Goal: Navigation & Orientation: Find specific page/section

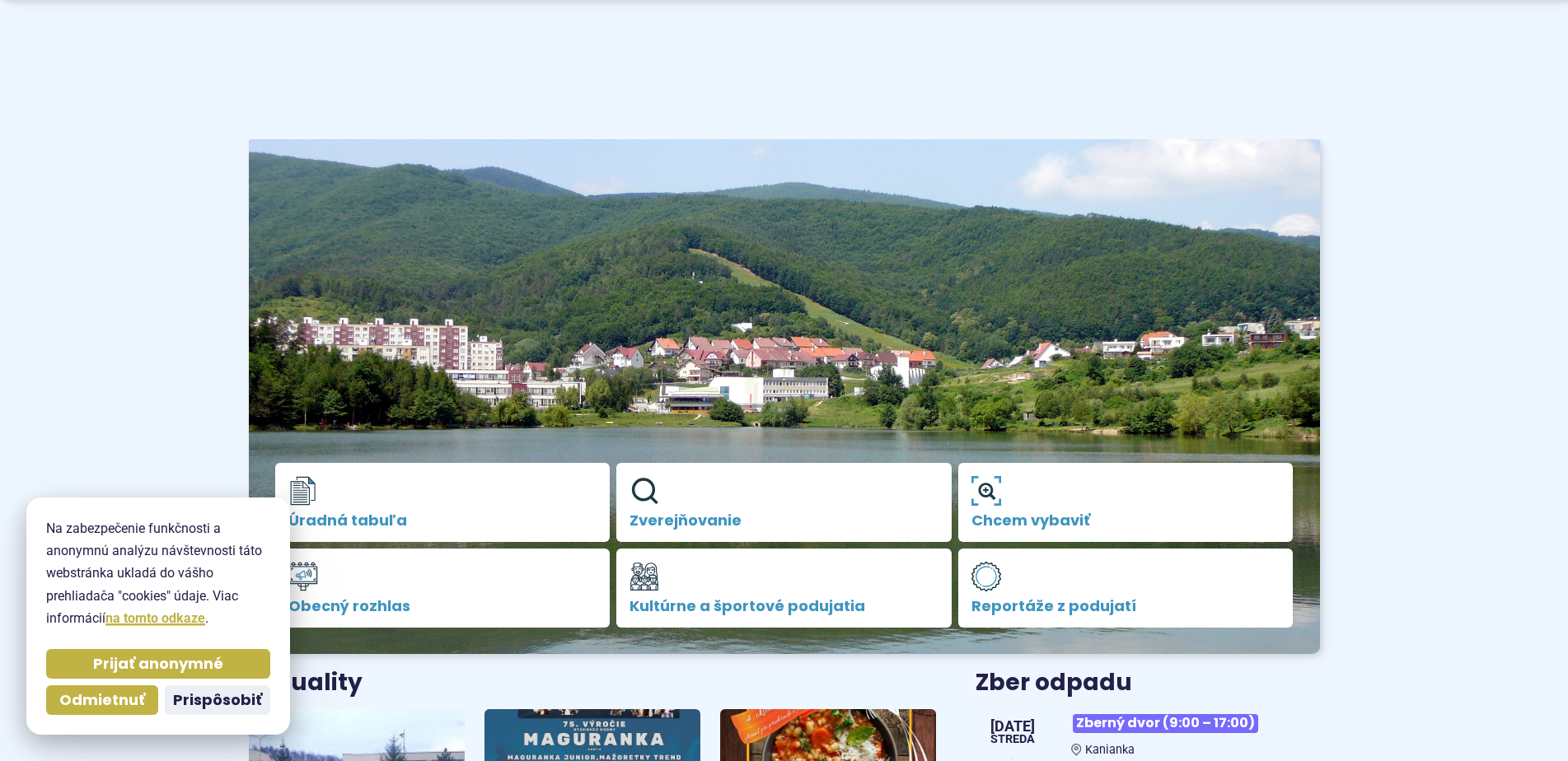
scroll to position [462, 0]
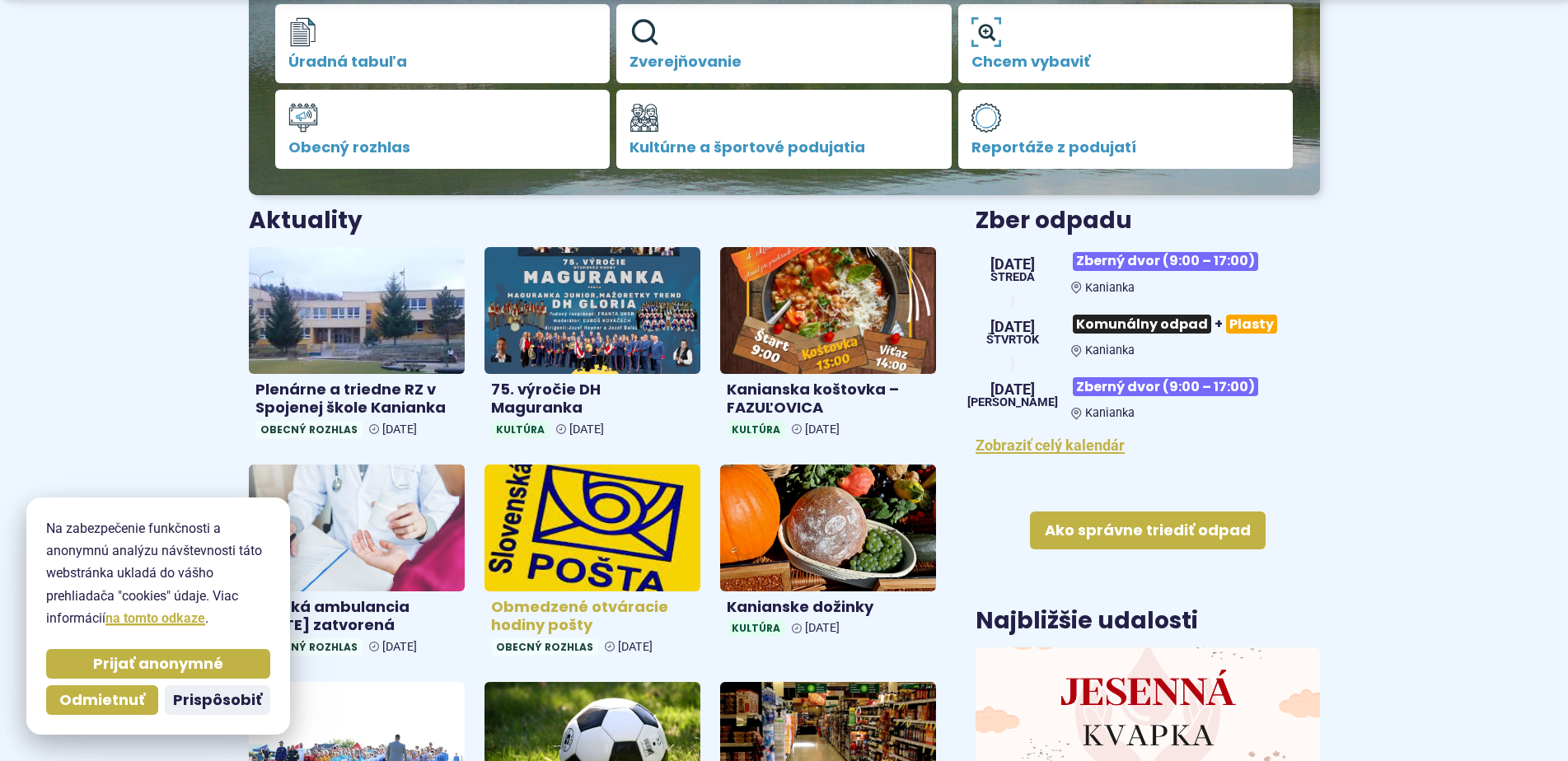
click at [591, 530] on img at bounding box center [592, 528] width 249 height 146
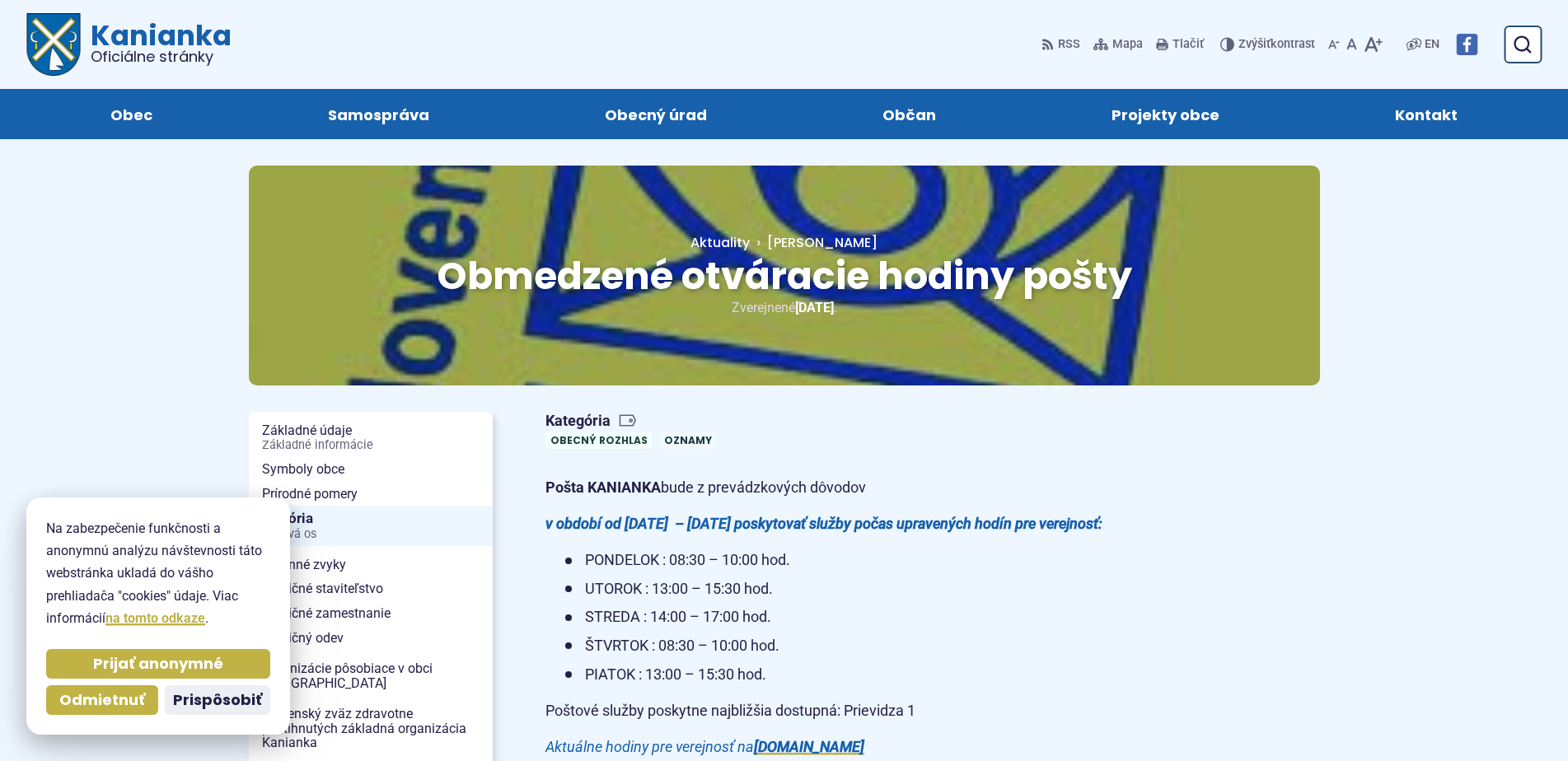
click at [149, 43] on span "Kanianka Oficiálne stránky" at bounding box center [156, 43] width 151 height 43
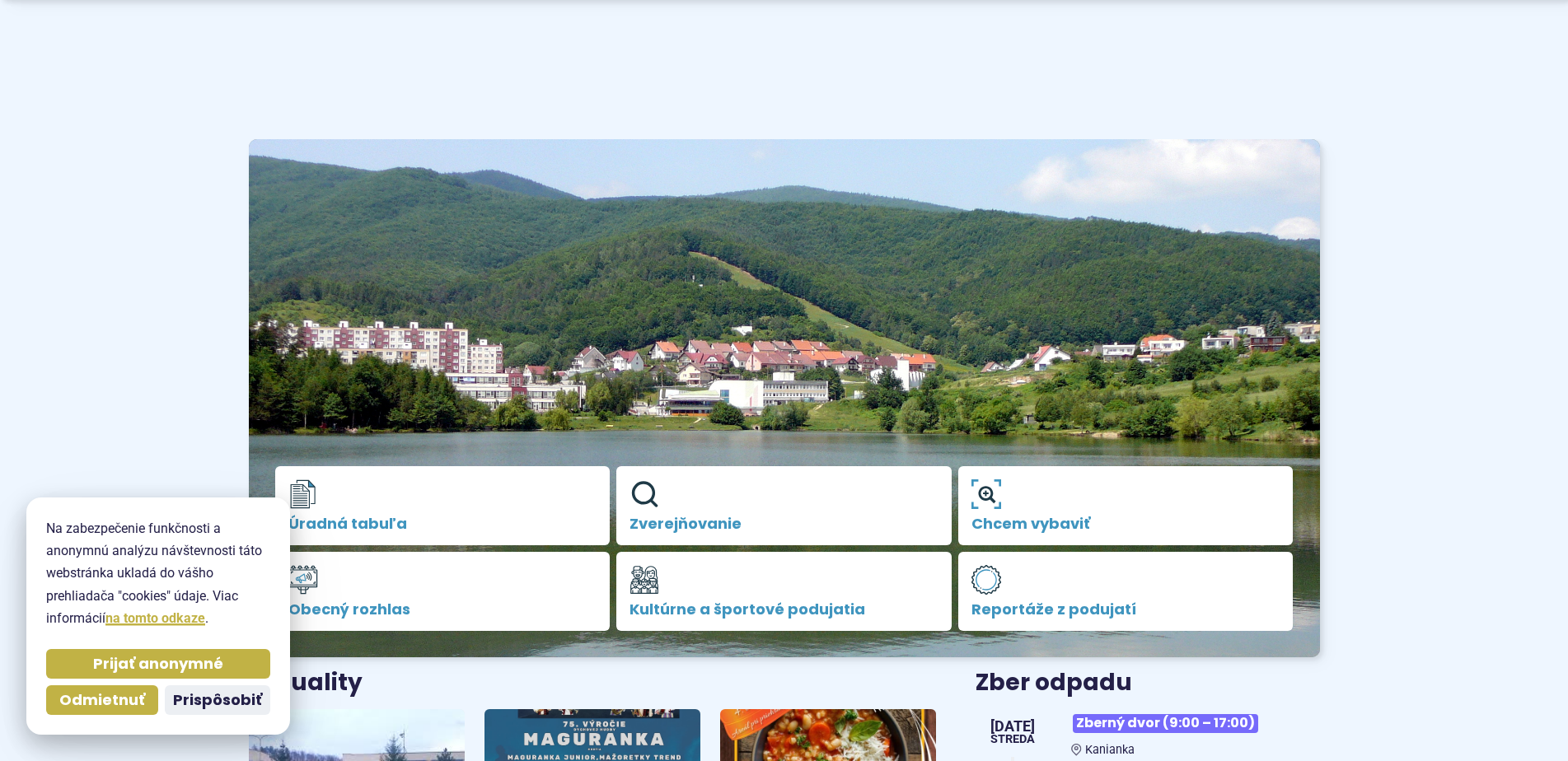
scroll to position [83, 0]
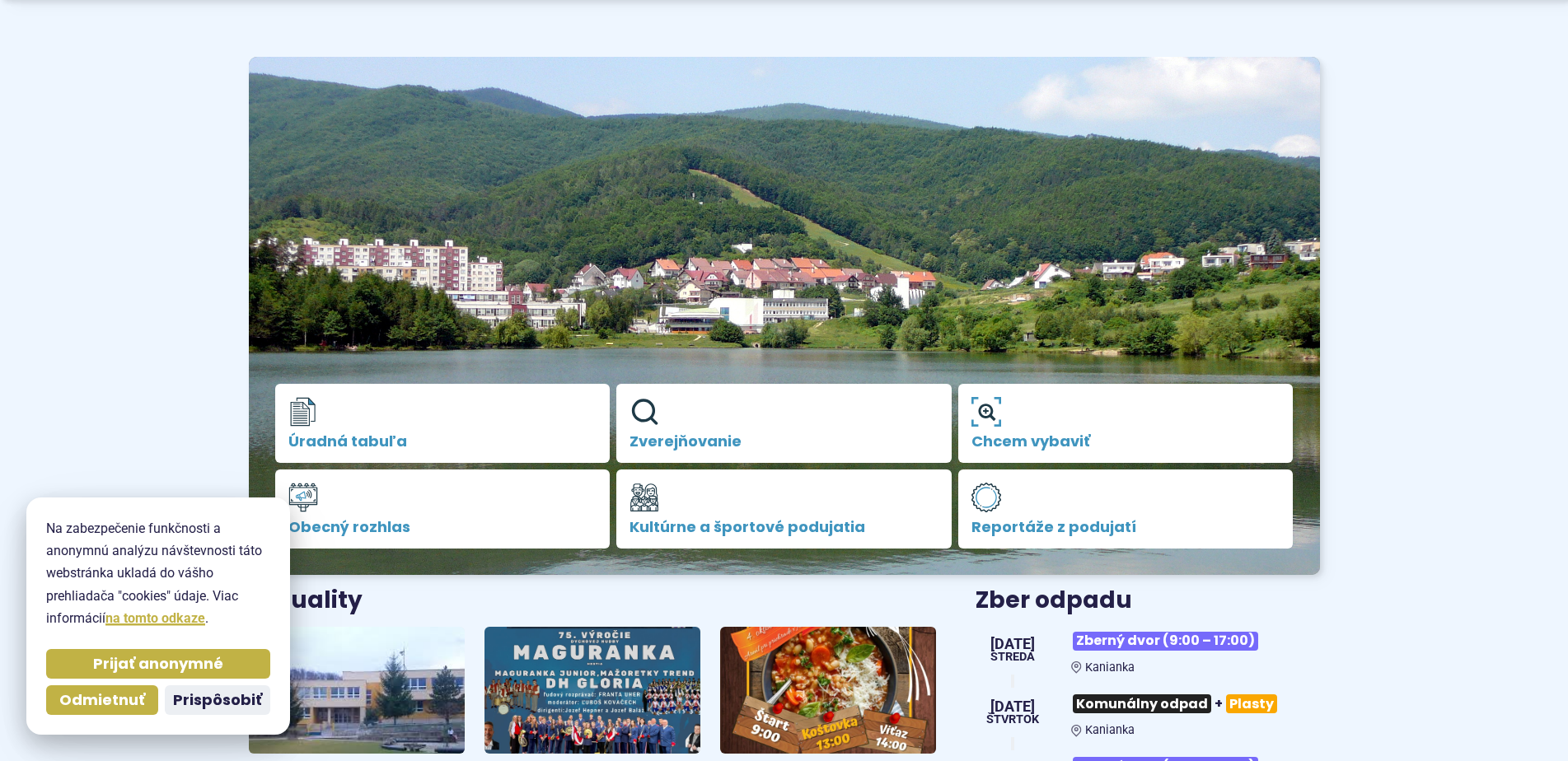
click at [604, 687] on img at bounding box center [592, 690] width 249 height 146
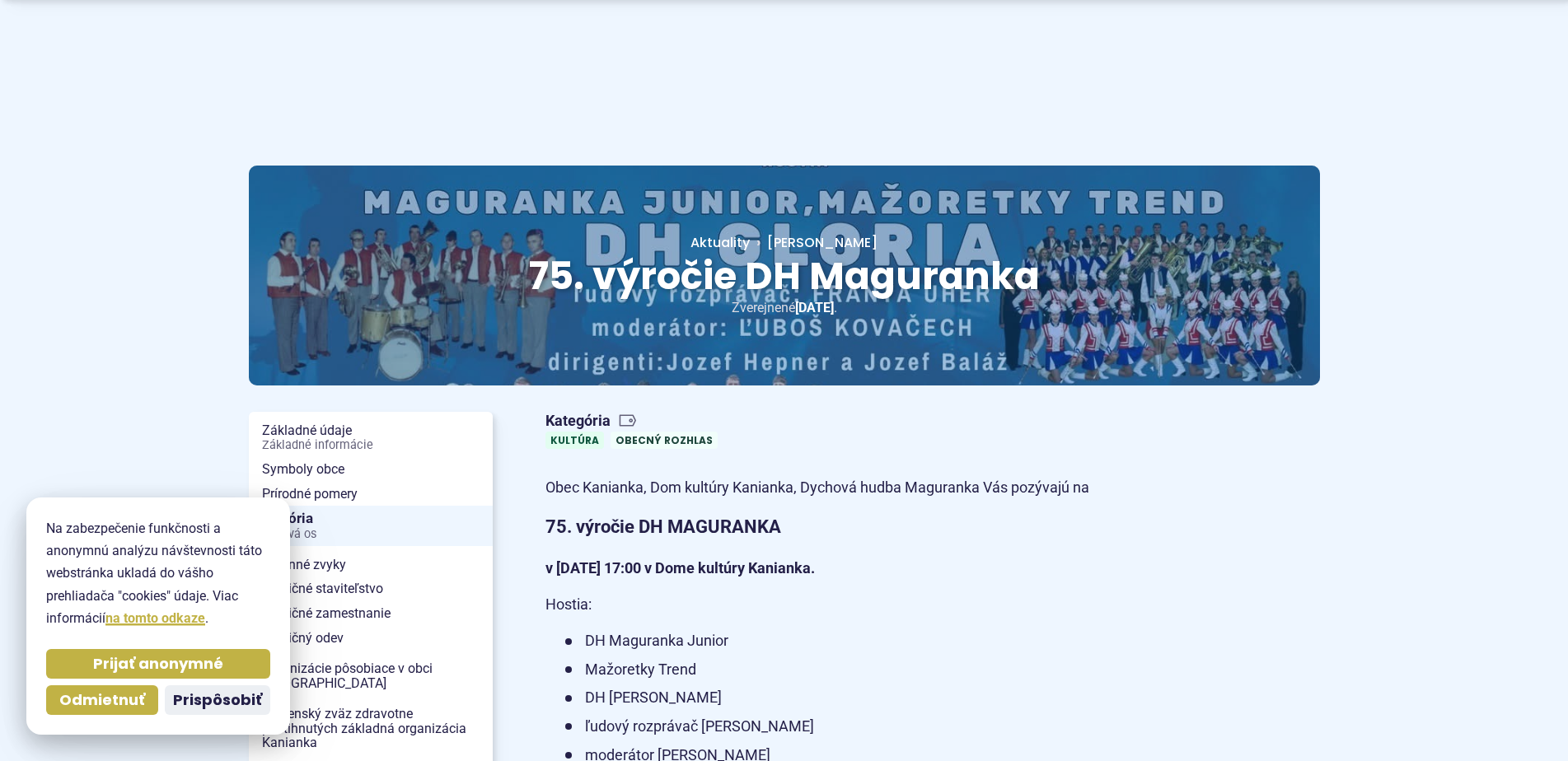
scroll to position [391, 0]
